Goal: Navigation & Orientation: Find specific page/section

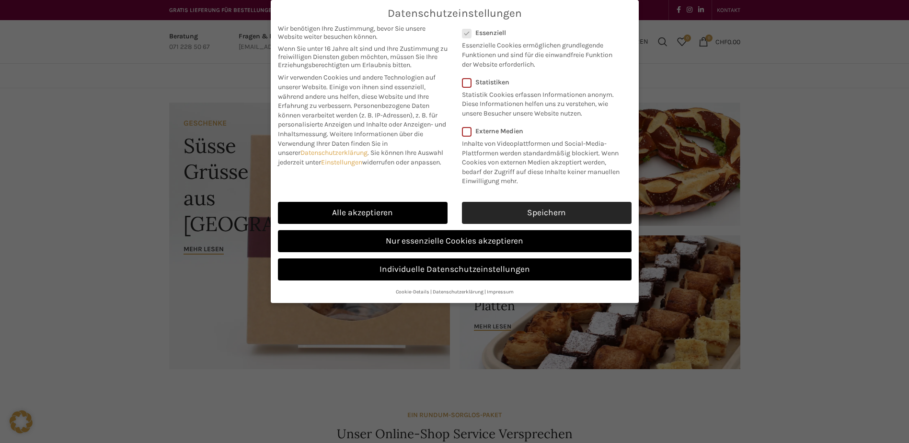
click at [495, 209] on link "Speichern" at bounding box center [547, 213] width 170 height 22
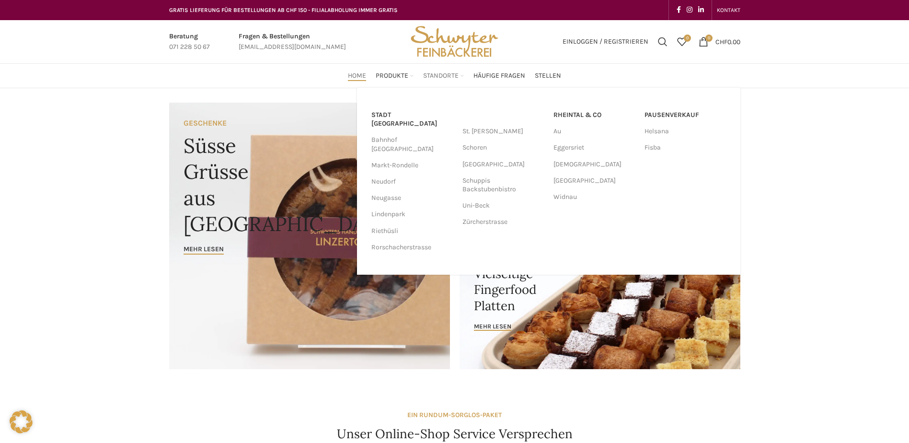
click at [440, 72] on span "Standorte" at bounding box center [440, 75] width 35 height 9
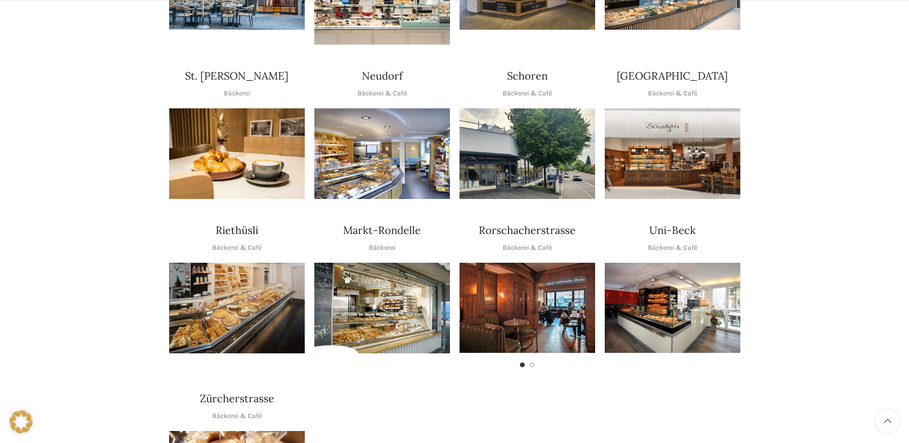
scroll to position [383, 0]
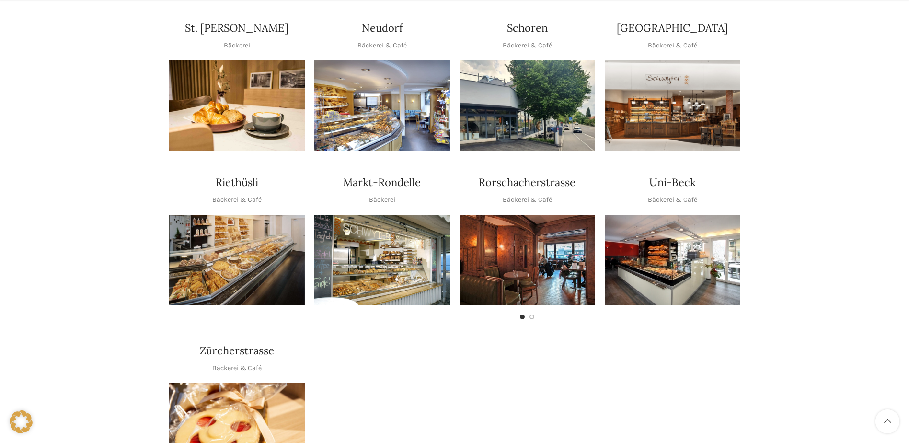
click at [664, 250] on img "1 / 1" at bounding box center [673, 260] width 136 height 90
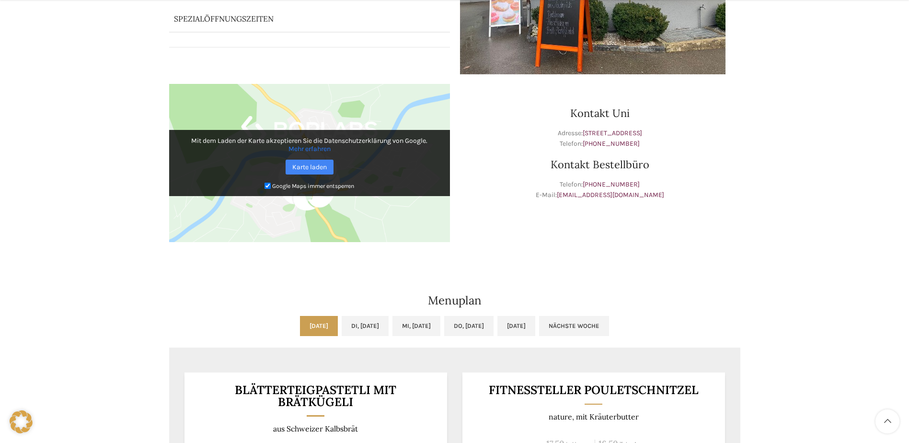
scroll to position [240, 0]
